Goal: Information Seeking & Learning: Learn about a topic

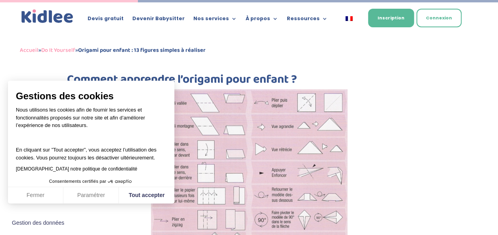
scroll to position [801, 0]
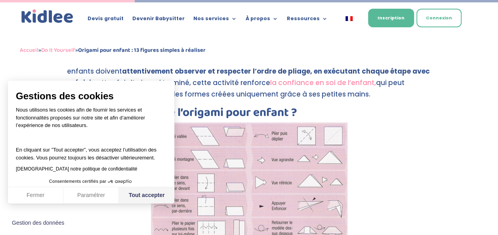
click at [148, 199] on button "Tout accepter" at bounding box center [146, 196] width 55 height 17
checkbox input "true"
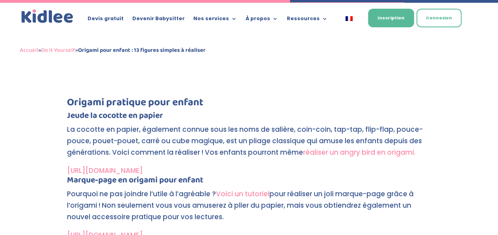
scroll to position [1725, 0]
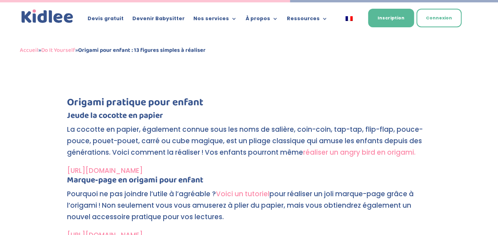
click at [143, 168] on link "[URL][DOMAIN_NAME]" at bounding box center [105, 171] width 76 height 10
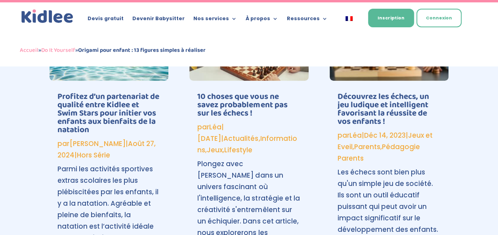
scroll to position [3335, 0]
